Goal: Register for event/course

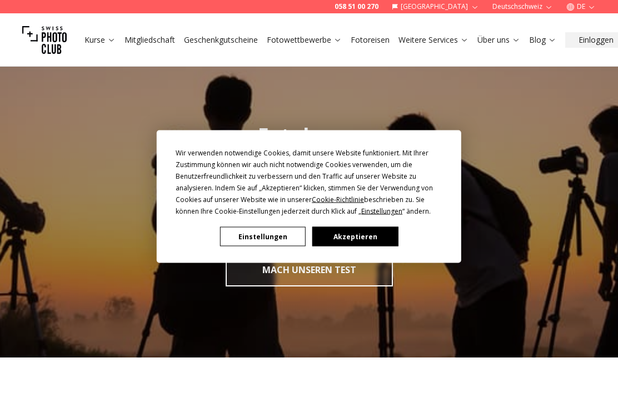
click at [367, 237] on button "Akzeptieren" at bounding box center [355, 236] width 86 height 19
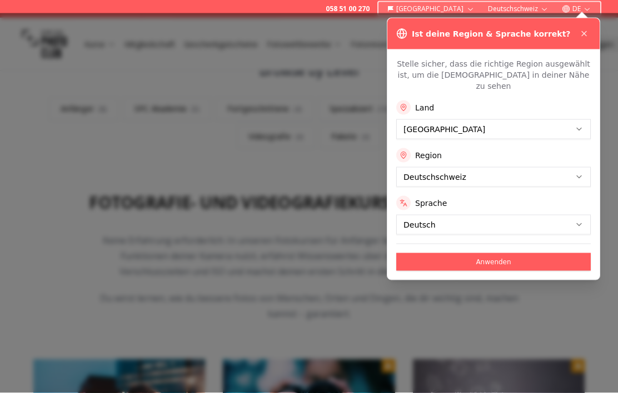
scroll to position [332, 0]
click at [591, 27] on div "Ist deine Region & Sprache korrekt?" at bounding box center [493, 33] width 212 height 31
click at [503, 253] on button "Anwenden" at bounding box center [493, 262] width 194 height 18
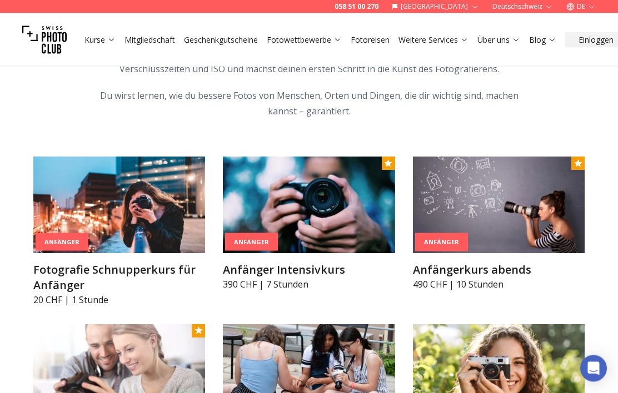
scroll to position [535, 0]
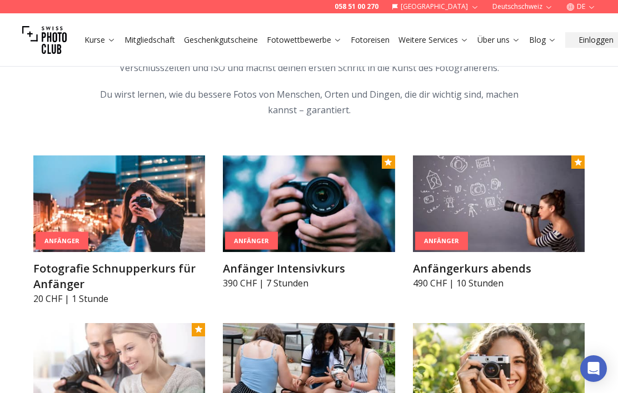
click at [333, 224] on img at bounding box center [309, 204] width 172 height 97
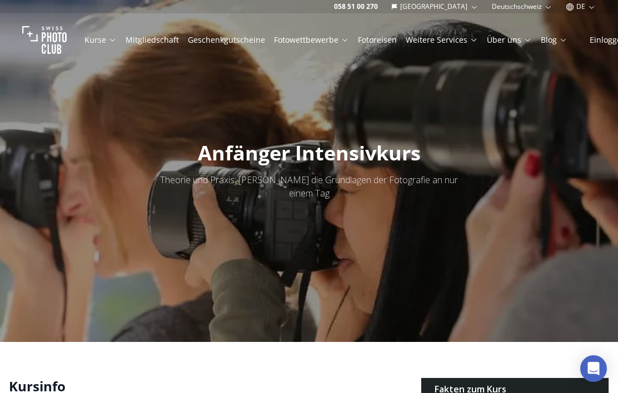
click at [153, 38] on link "Mitgliedschaft" at bounding box center [152, 39] width 53 height 11
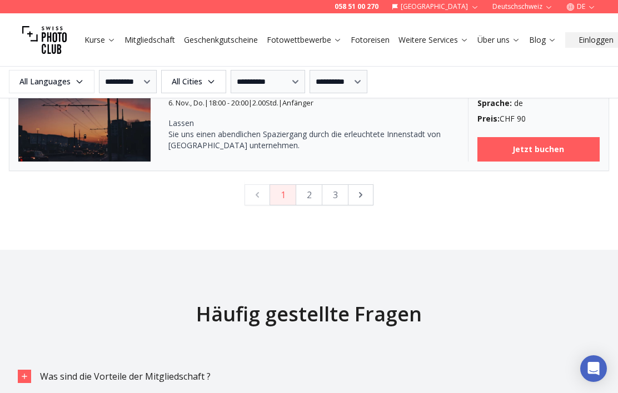
scroll to position [2957, 0]
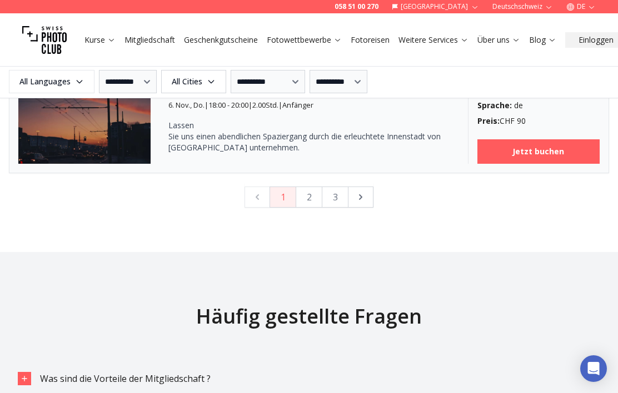
click at [313, 194] on button "2" at bounding box center [308, 197] width 27 height 21
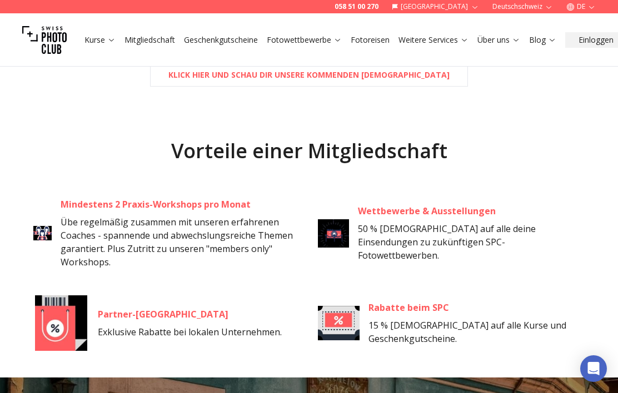
scroll to position [751, 0]
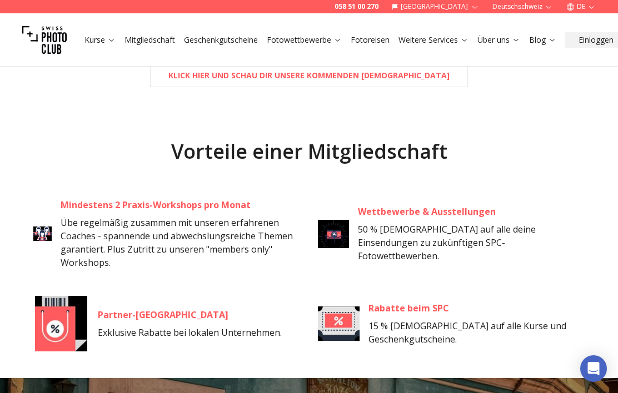
click at [98, 40] on link "Kurse" at bounding box center [99, 39] width 31 height 11
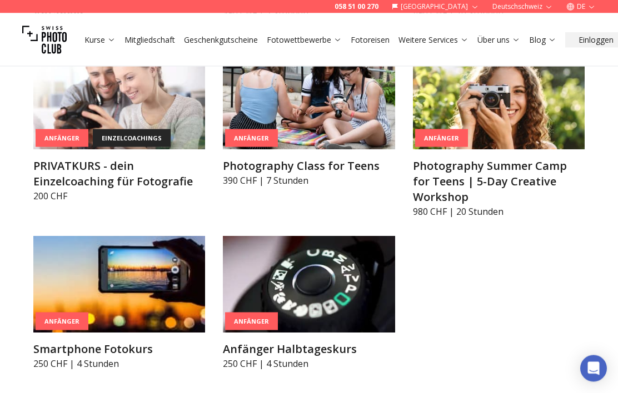
scroll to position [802, 0]
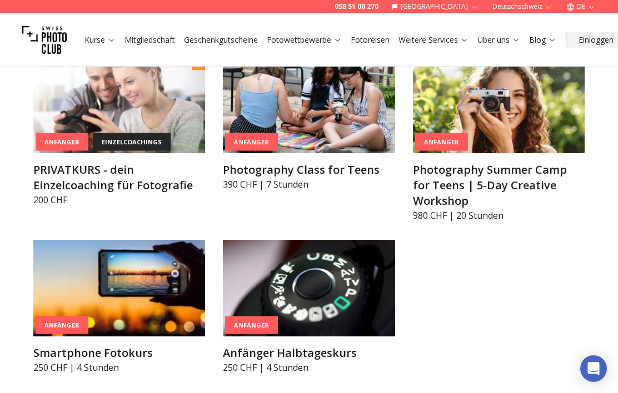
click at [141, 106] on img at bounding box center [119, 105] width 172 height 97
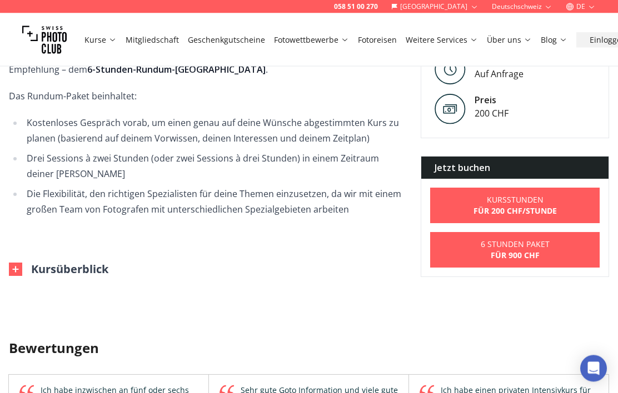
scroll to position [550, 0]
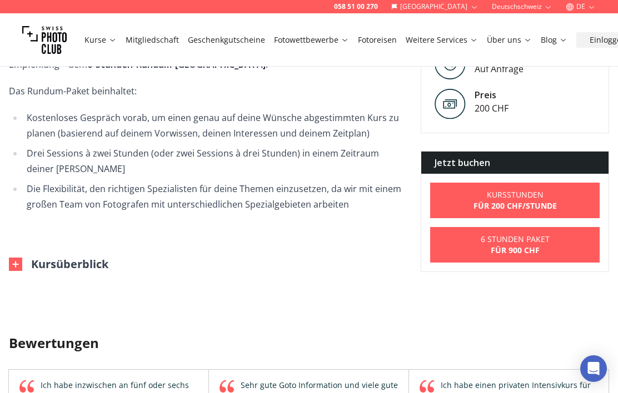
click at [18, 266] on img at bounding box center [15, 264] width 13 height 13
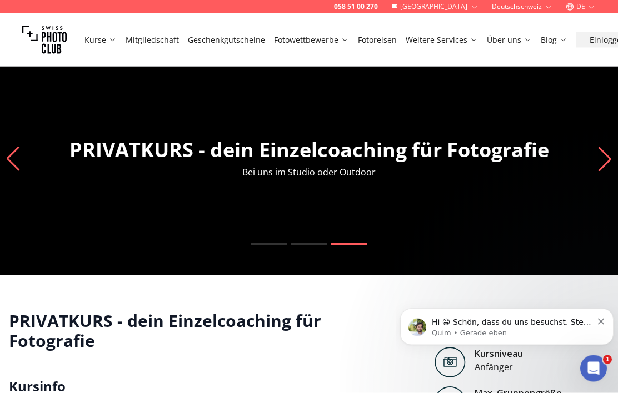
scroll to position [0, 0]
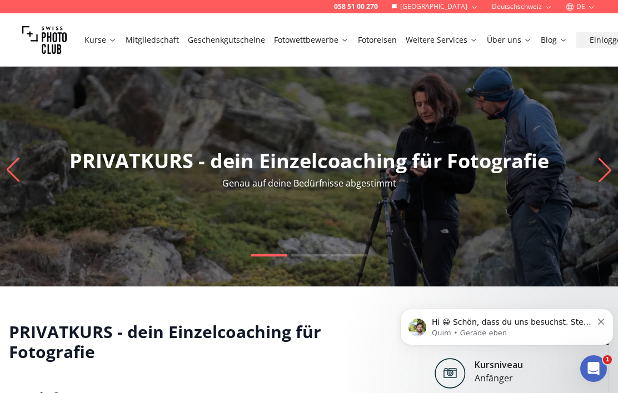
click at [609, 169] on icon "Next slide" at bounding box center [604, 170] width 13 height 24
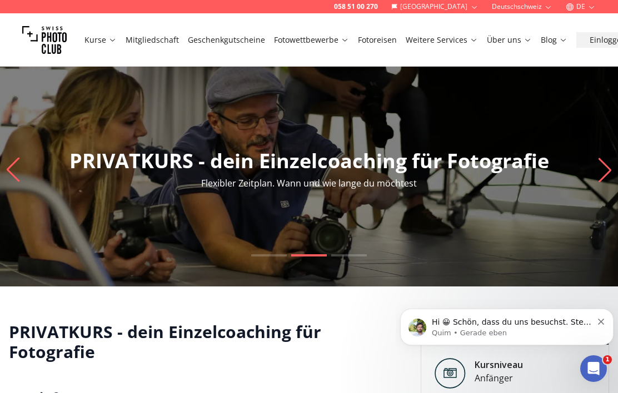
click at [600, 175] on icon "Next slide" at bounding box center [604, 170] width 15 height 24
click at [542, 23] on link "Deutschschweiz" at bounding box center [523, 24] width 67 height 13
